Goal: Information Seeking & Learning: Learn about a topic

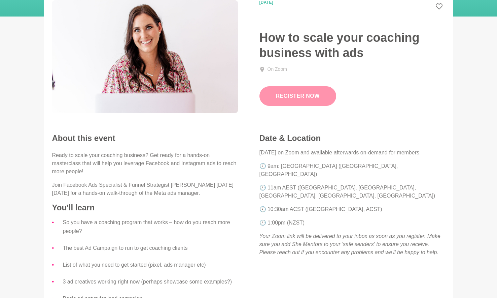
scroll to position [81, 0]
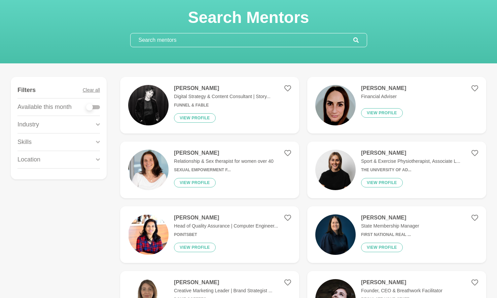
click at [58, 158] on div "Location" at bounding box center [59, 159] width 83 height 17
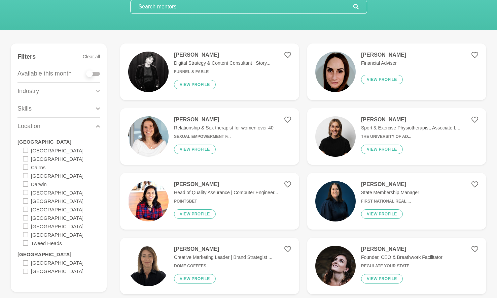
scroll to position [74, 0]
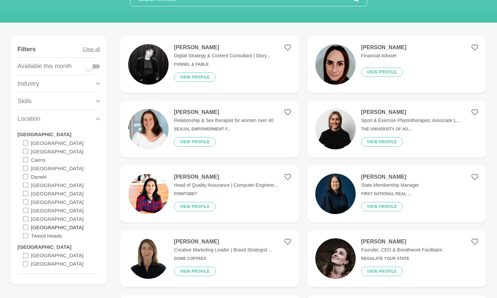
click at [40, 227] on label "Sydney" at bounding box center [57, 227] width 53 height 8
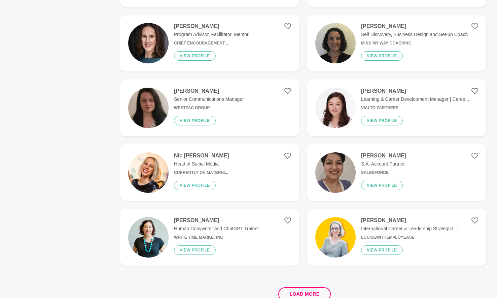
scroll to position [1148, 0]
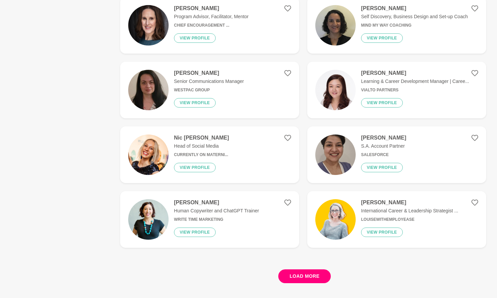
click at [303, 276] on button "Load more" at bounding box center [305, 276] width 53 height 14
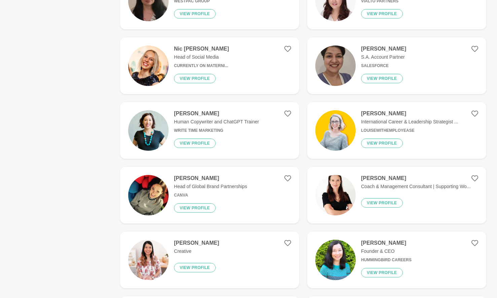
scroll to position [1197, 0]
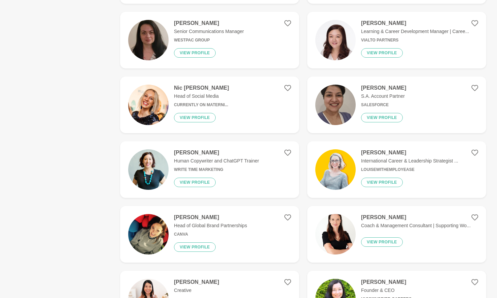
click at [366, 23] on h4 "Jade Jing" at bounding box center [415, 23] width 108 height 7
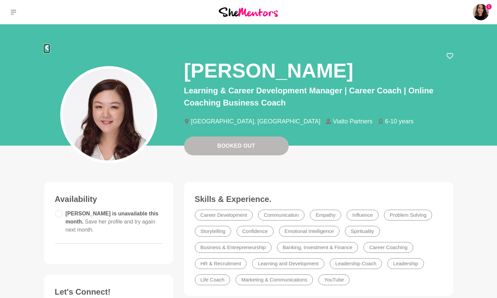
click at [46, 48] on icon at bounding box center [46, 47] width 3 height 5
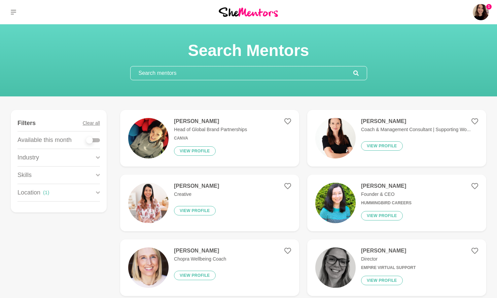
click at [350, 137] on img at bounding box center [336, 138] width 40 height 40
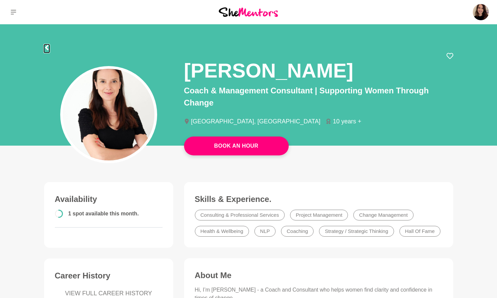
click at [49, 45] on icon at bounding box center [46, 47] width 5 height 5
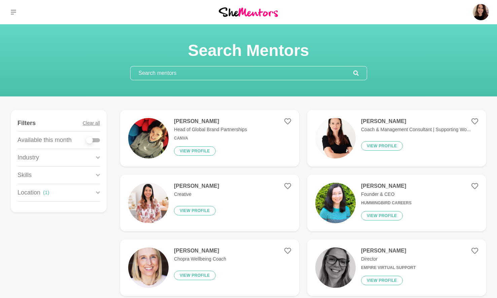
click at [151, 70] on input "text" at bounding box center [242, 72] width 223 height 13
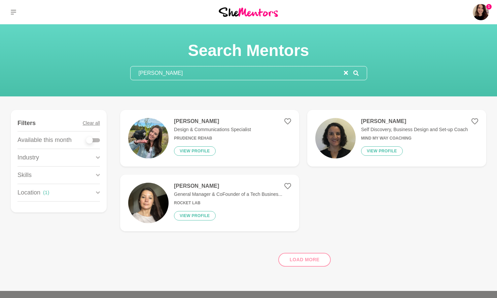
type input "amy roche"
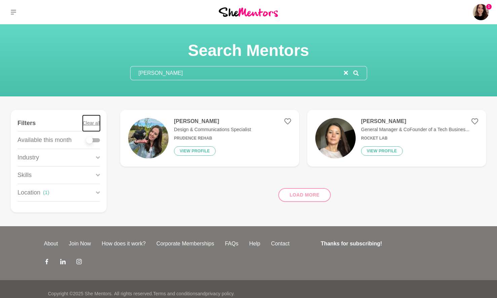
click at [88, 124] on button "Clear all" at bounding box center [91, 123] width 17 height 16
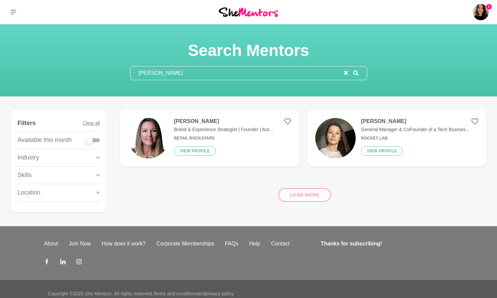
click at [146, 140] on img at bounding box center [148, 138] width 40 height 40
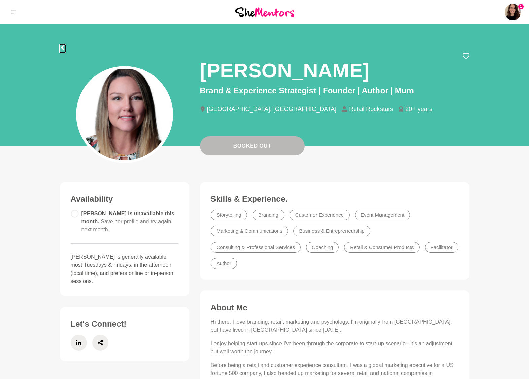
click at [64, 48] on icon at bounding box center [62, 47] width 5 height 5
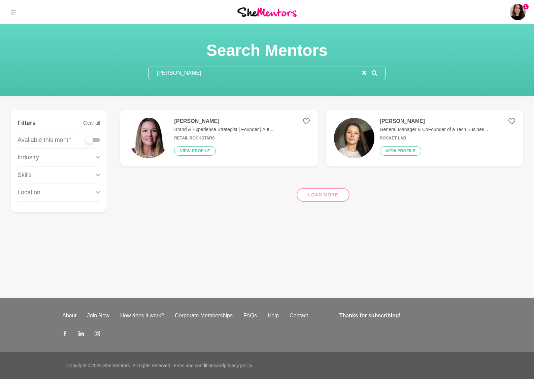
click at [177, 70] on input "amy roche" at bounding box center [256, 72] width 214 height 13
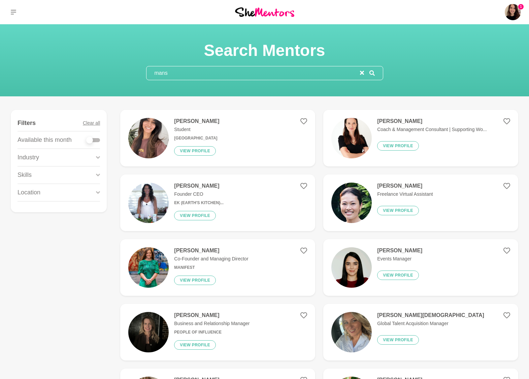
type input "mans"
click at [166, 132] on img at bounding box center [148, 138] width 40 height 40
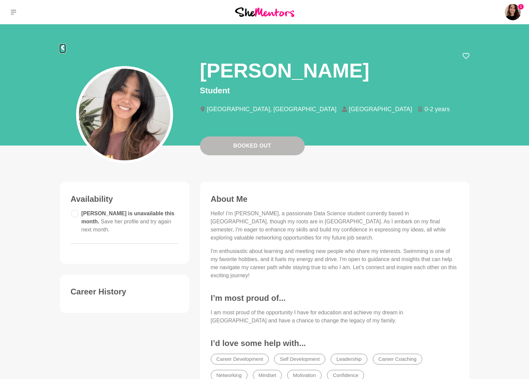
click at [65, 46] on icon at bounding box center [62, 47] width 5 height 5
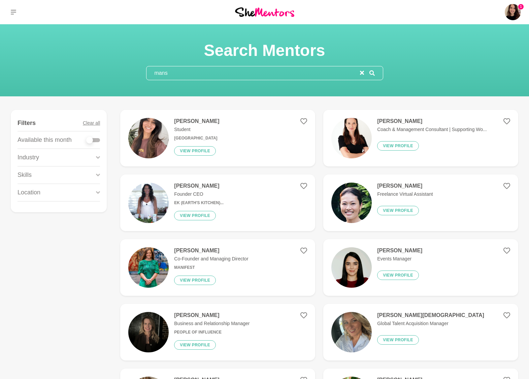
click at [176, 76] on input "mans" at bounding box center [254, 72] width 214 height 13
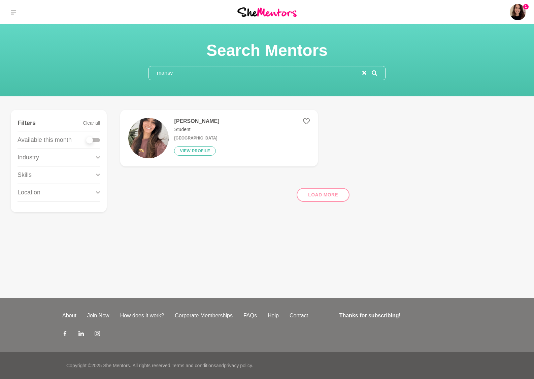
type input "mans"
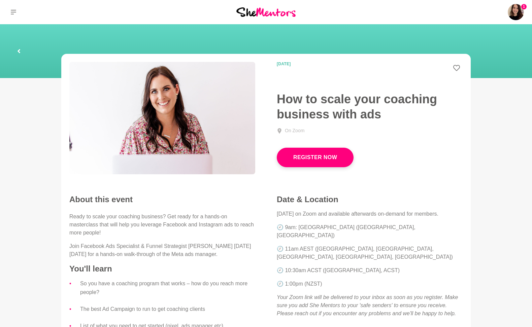
scroll to position [81, 0]
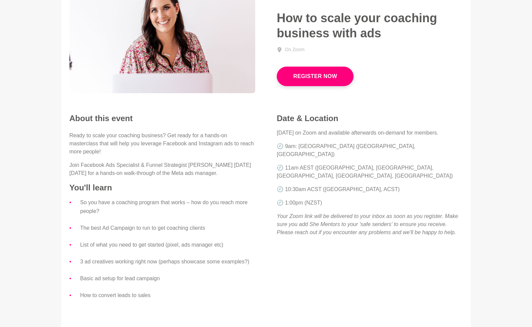
click at [97, 122] on h2 "About this event" at bounding box center [162, 119] width 186 height 10
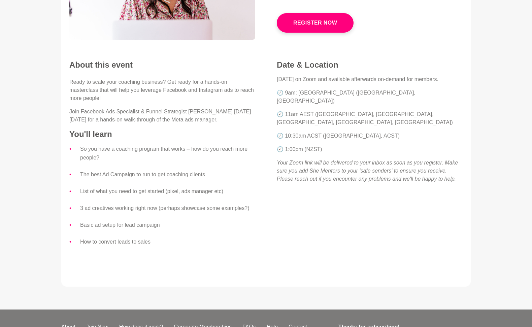
scroll to position [0, 0]
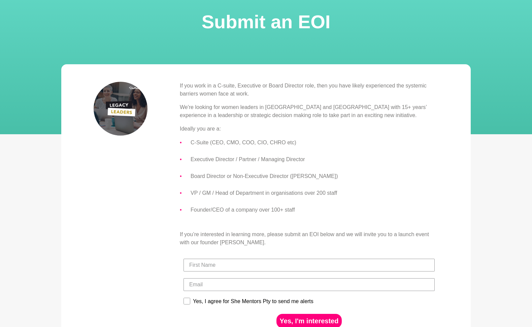
scroll to position [39, 0]
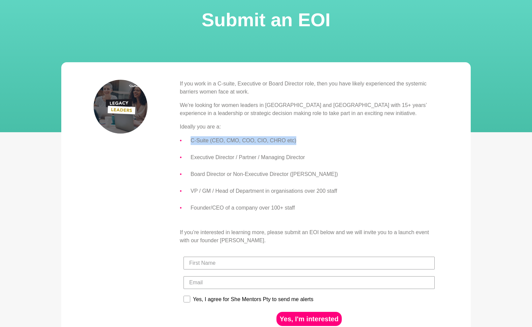
drag, startPoint x: 192, startPoint y: 143, endPoint x: 314, endPoint y: 142, distance: 121.9
click at [314, 142] on li "C-Suite (CEO, CMO, COO, CIO, CHRO etc)" at bounding box center [315, 140] width 248 height 9
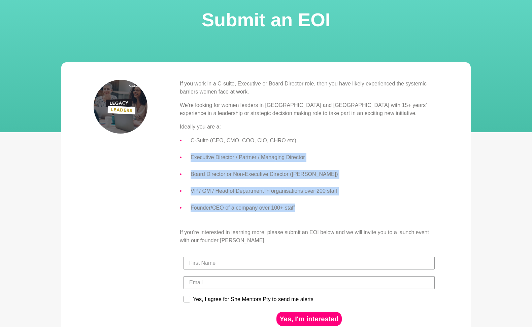
drag, startPoint x: 302, startPoint y: 208, endPoint x: 190, endPoint y: 156, distance: 124.2
click at [190, 156] on ul "C-Suite (CEO, CMO, COO, CIO, CHRO etc) Executive Director / Partner / Managing …" at bounding box center [309, 174] width 259 height 76
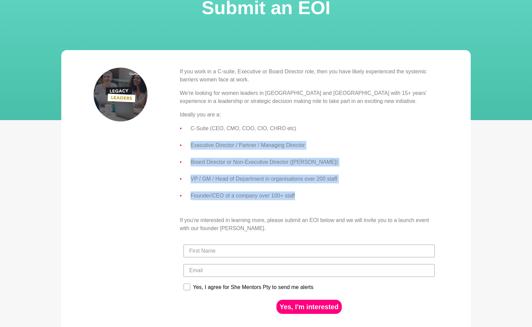
scroll to position [0, 0]
